Goal: Transaction & Acquisition: Purchase product/service

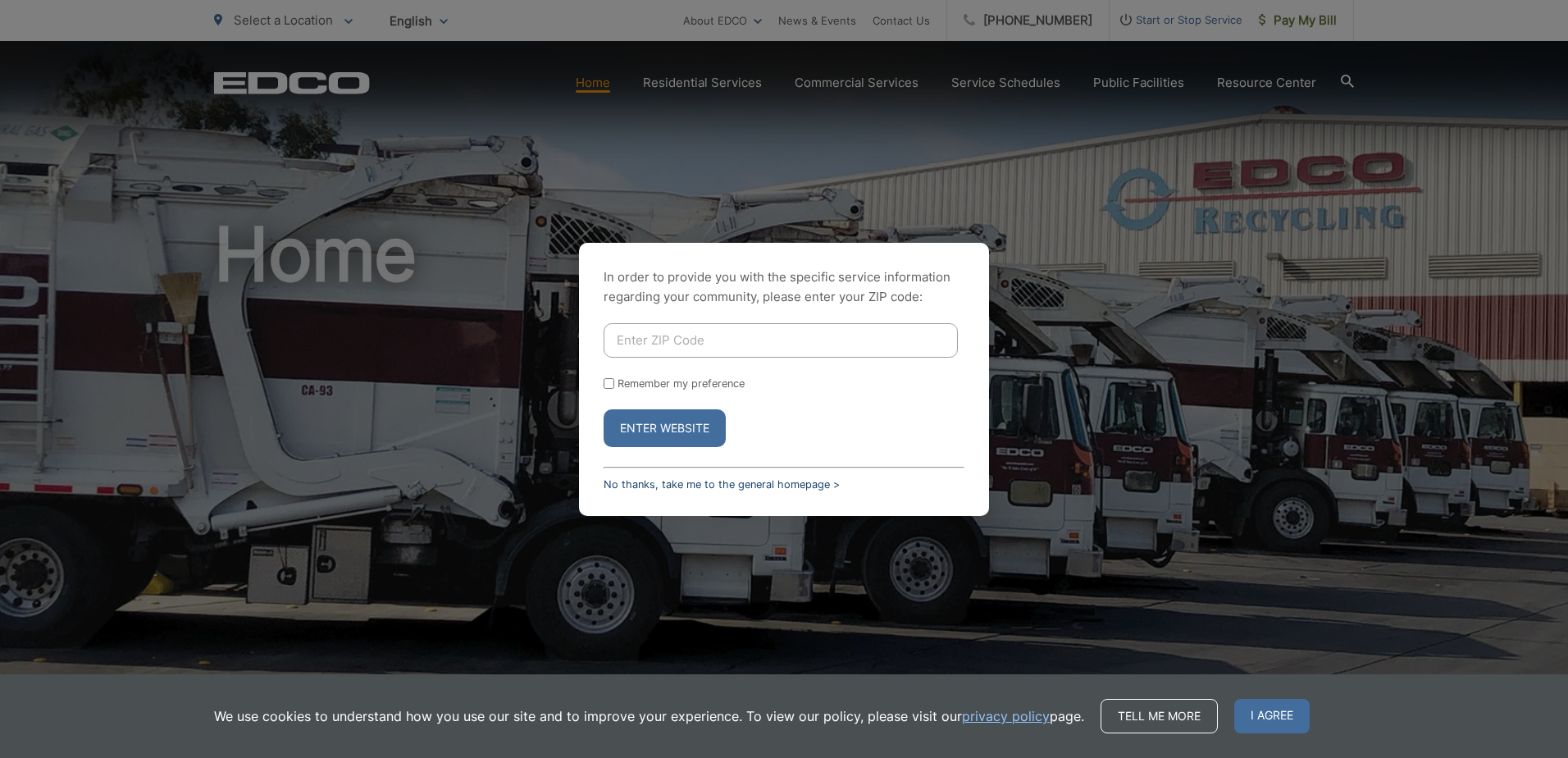
click at [665, 487] on link "No thanks, take me to the general homepage >" at bounding box center [721, 484] width 237 height 12
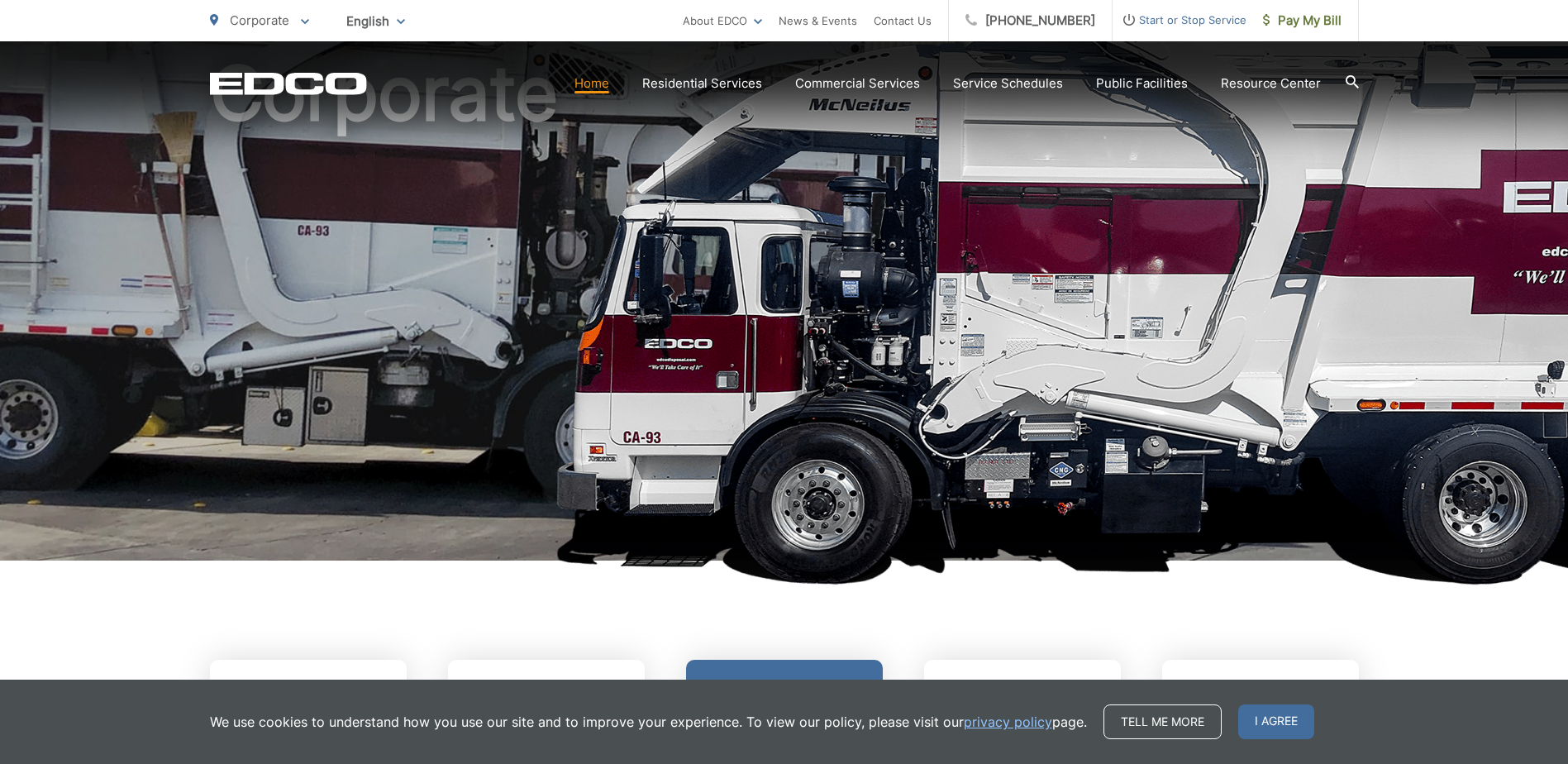
scroll to position [413, 0]
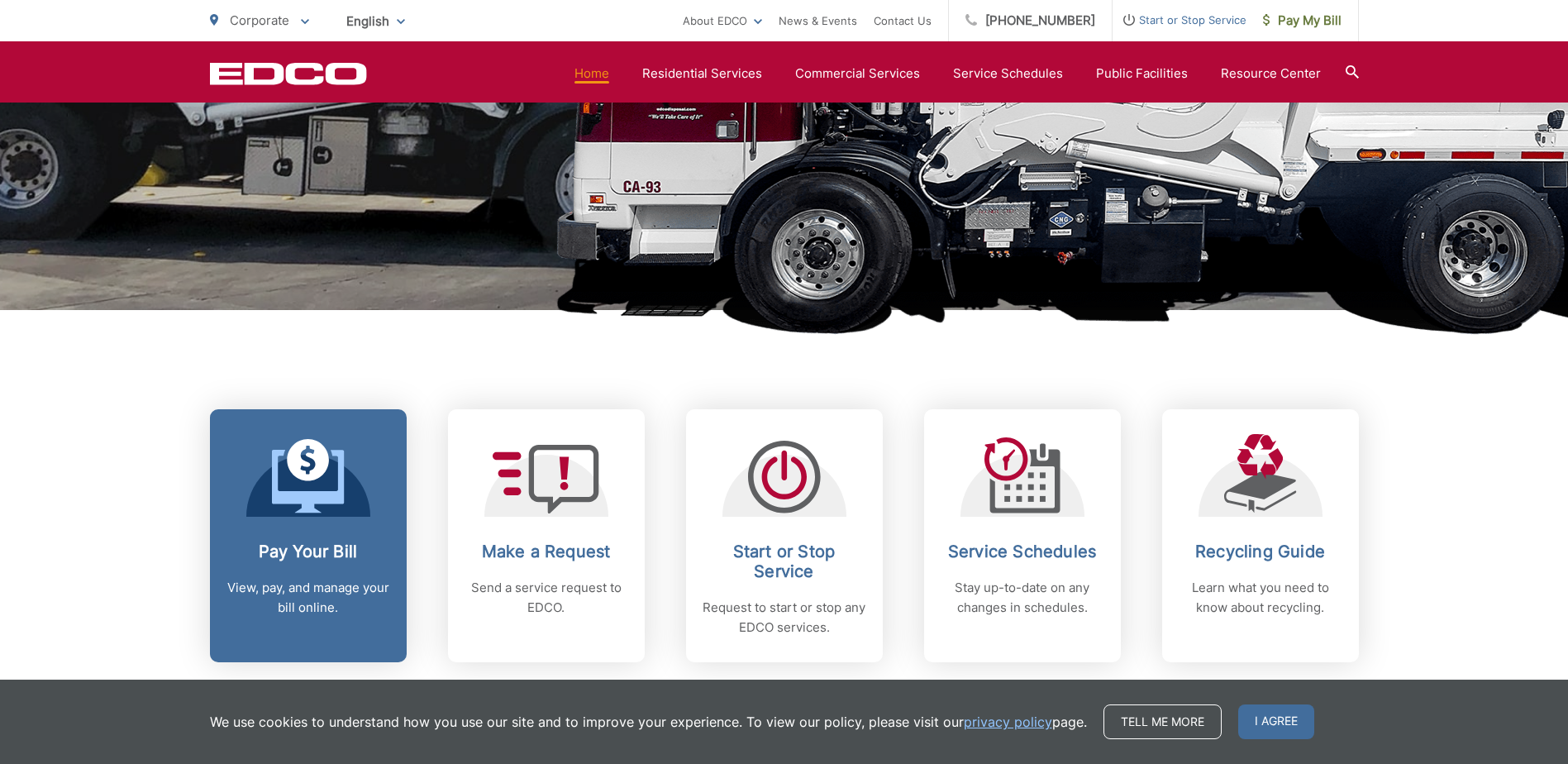
click at [315, 578] on div "Pay Your Bill View, pay, and manage your bill online." at bounding box center [309, 580] width 164 height 76
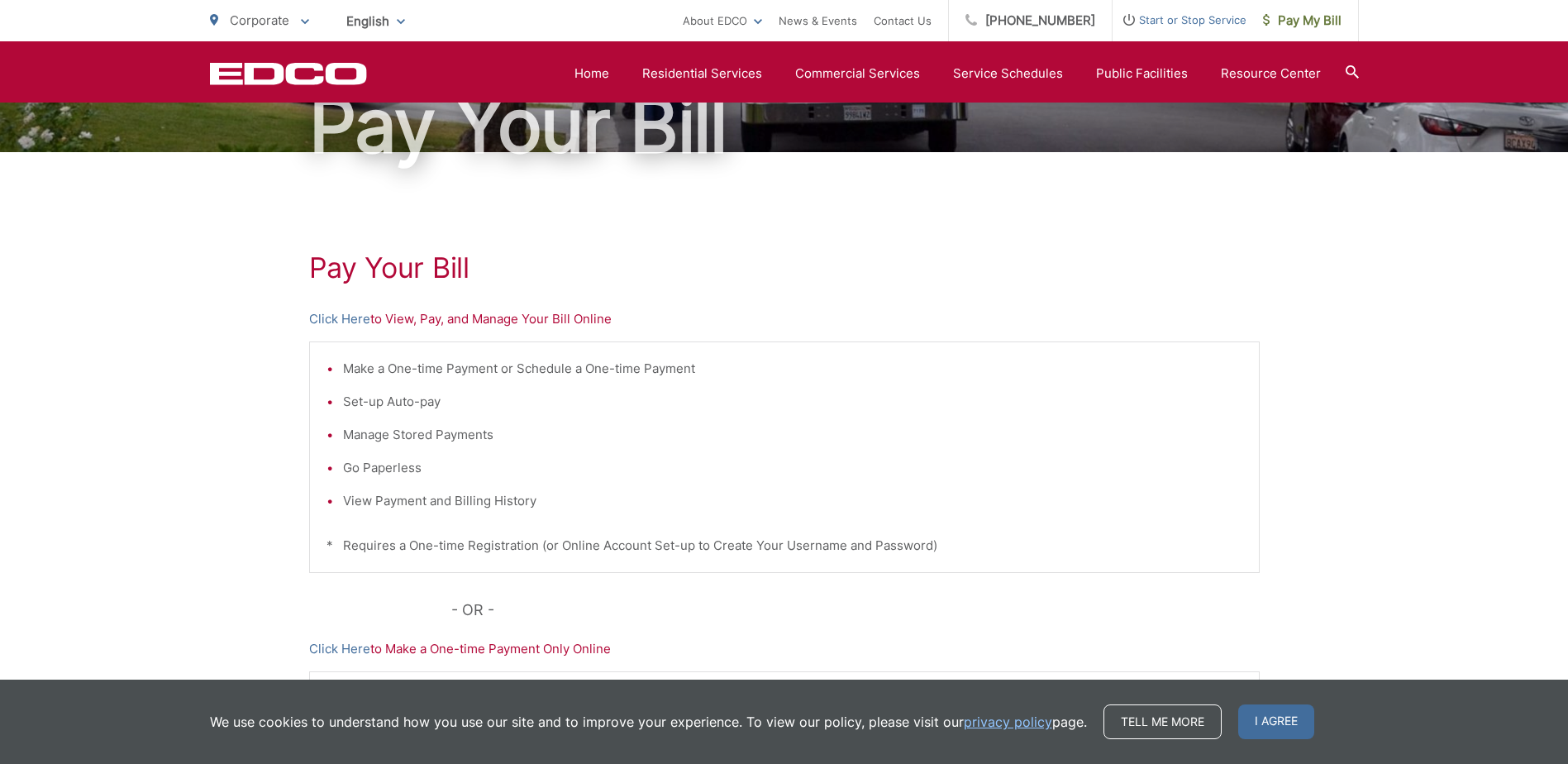
scroll to position [164, 0]
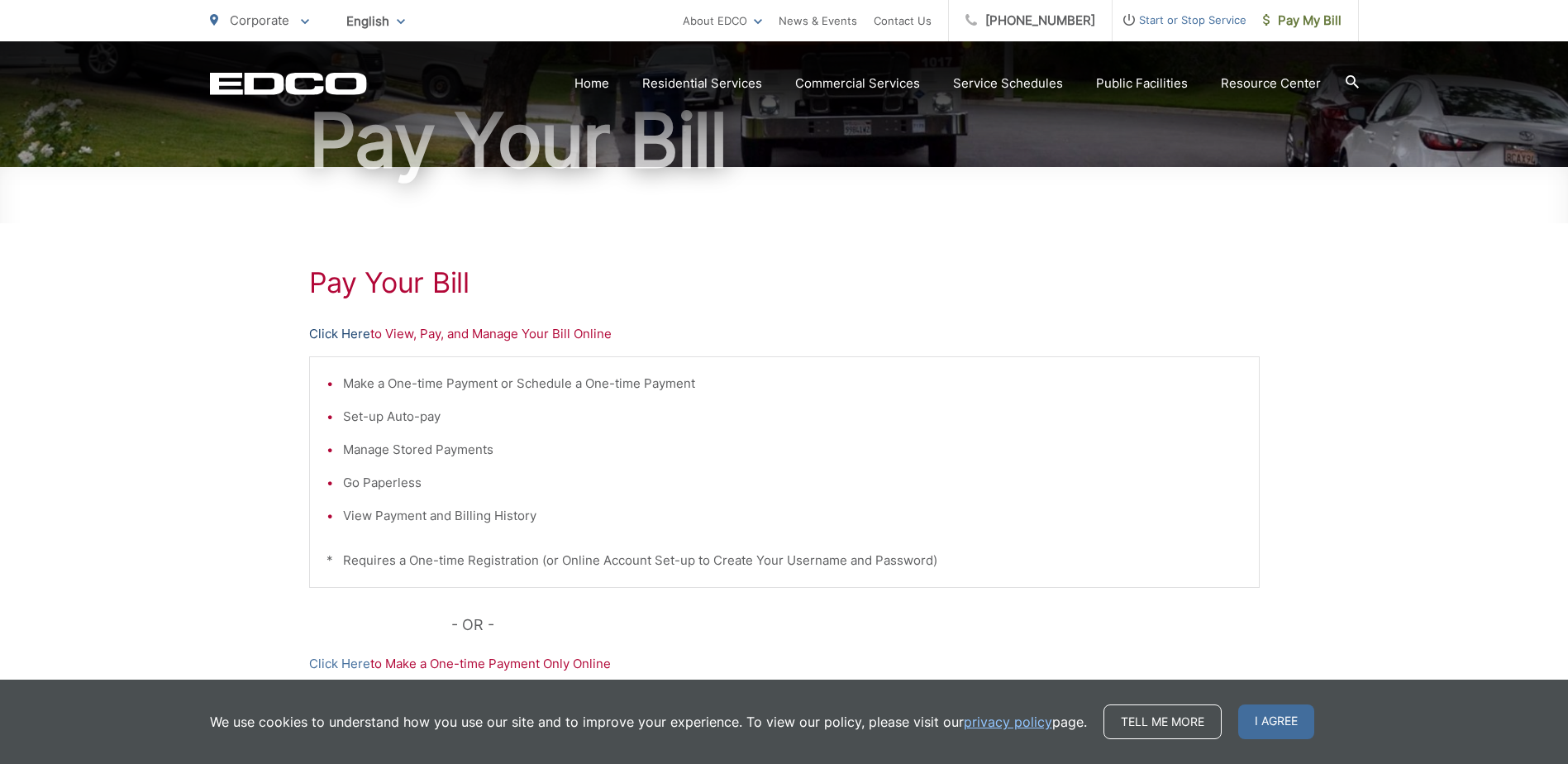
click at [346, 335] on link "Click Here" at bounding box center [339, 334] width 61 height 20
